Goal: Use online tool/utility: Utilize a website feature to perform a specific function

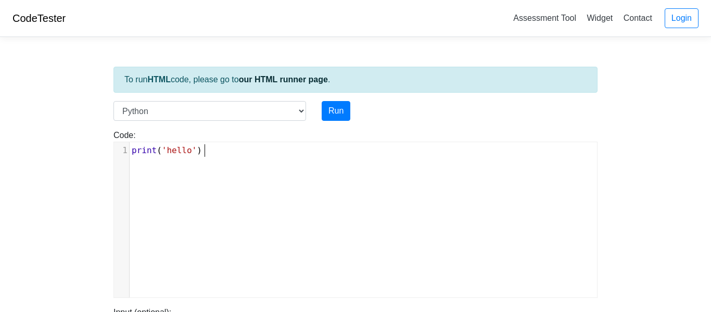
scroll to position [4, 0]
type textarea "int('hello')"
drag, startPoint x: 210, startPoint y: 150, endPoint x: 143, endPoint y: 144, distance: 67.4
click at [143, 144] on pre "print ( 'hello' )" at bounding box center [363, 150] width 467 height 12
paste textarea "10"
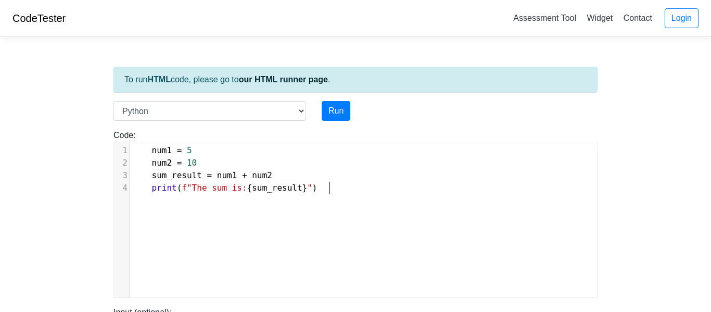
click at [191, 160] on span "10" at bounding box center [192, 163] width 10 height 10
type textarea "29"
click at [190, 148] on span "5" at bounding box center [189, 150] width 5 height 10
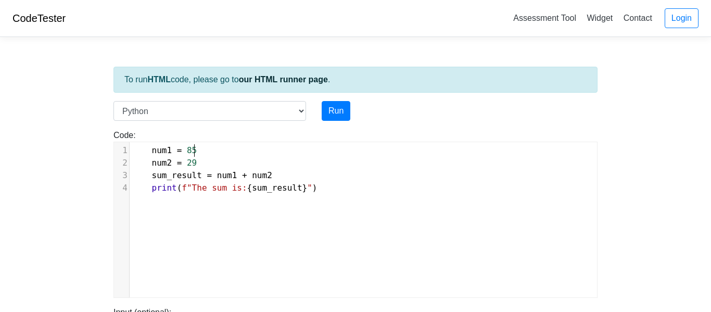
scroll to position [4, 6]
type textarea "8"
click at [334, 114] on button "Run" at bounding box center [336, 111] width 29 height 20
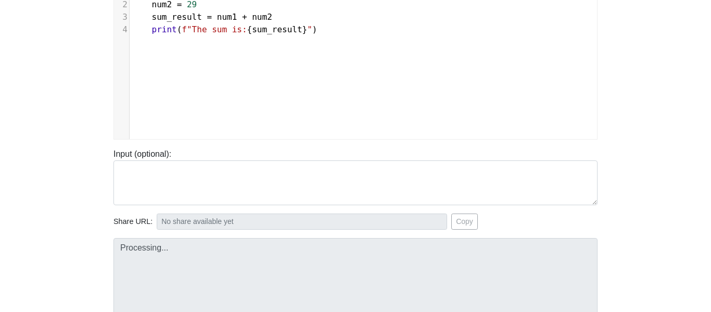
type input "https://codetester.io/runner?s=yGzRy5pkXJ"
type textarea "Submission status: Runtime Error (NZEC) Stderr: File "script.py", line 1 num1 =…"
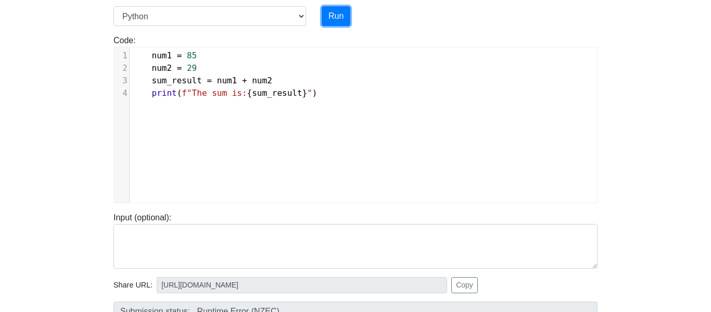
scroll to position [78, 0]
